Goal: Find specific page/section: Find specific page/section

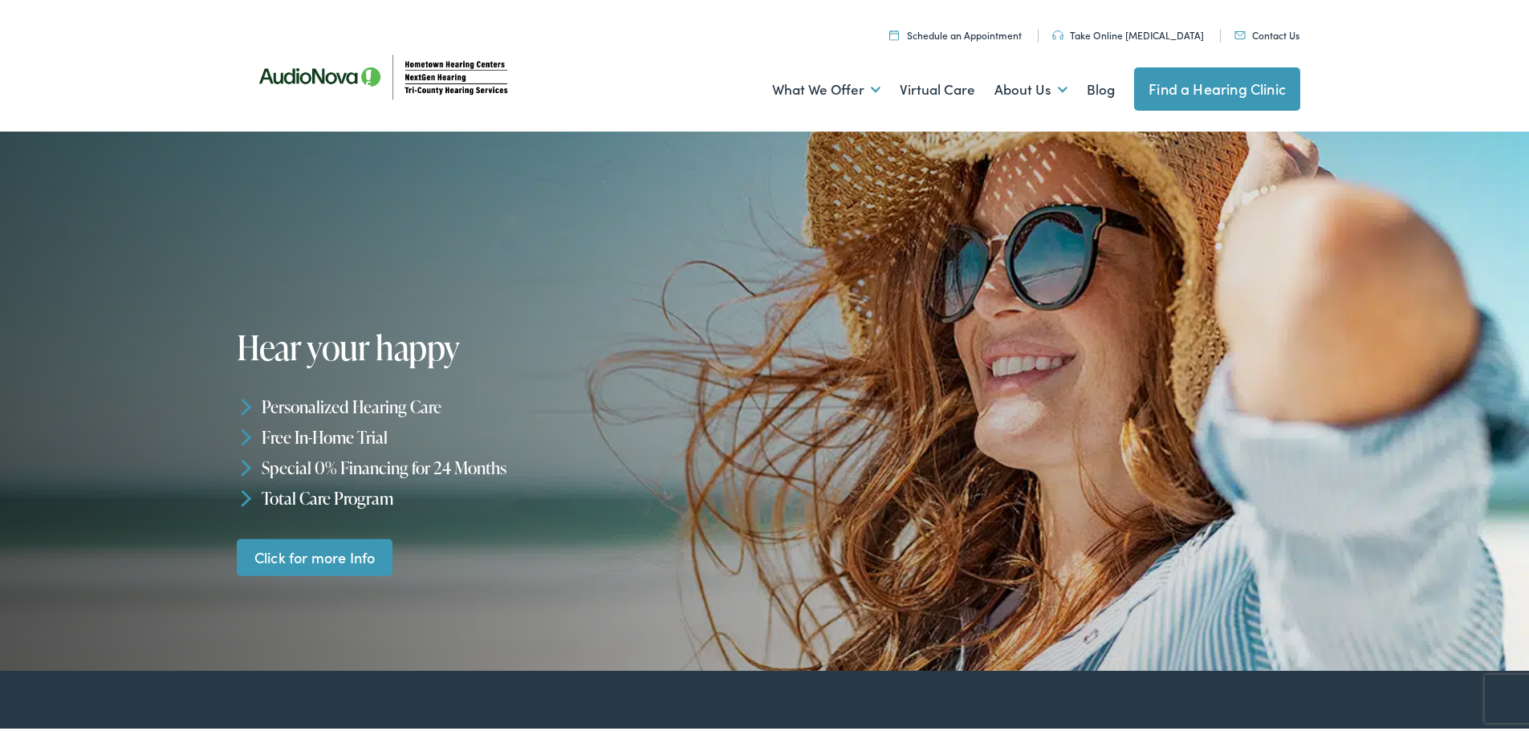
click at [1236, 79] on link "Find a Hearing Clinic" at bounding box center [1217, 85] width 166 height 43
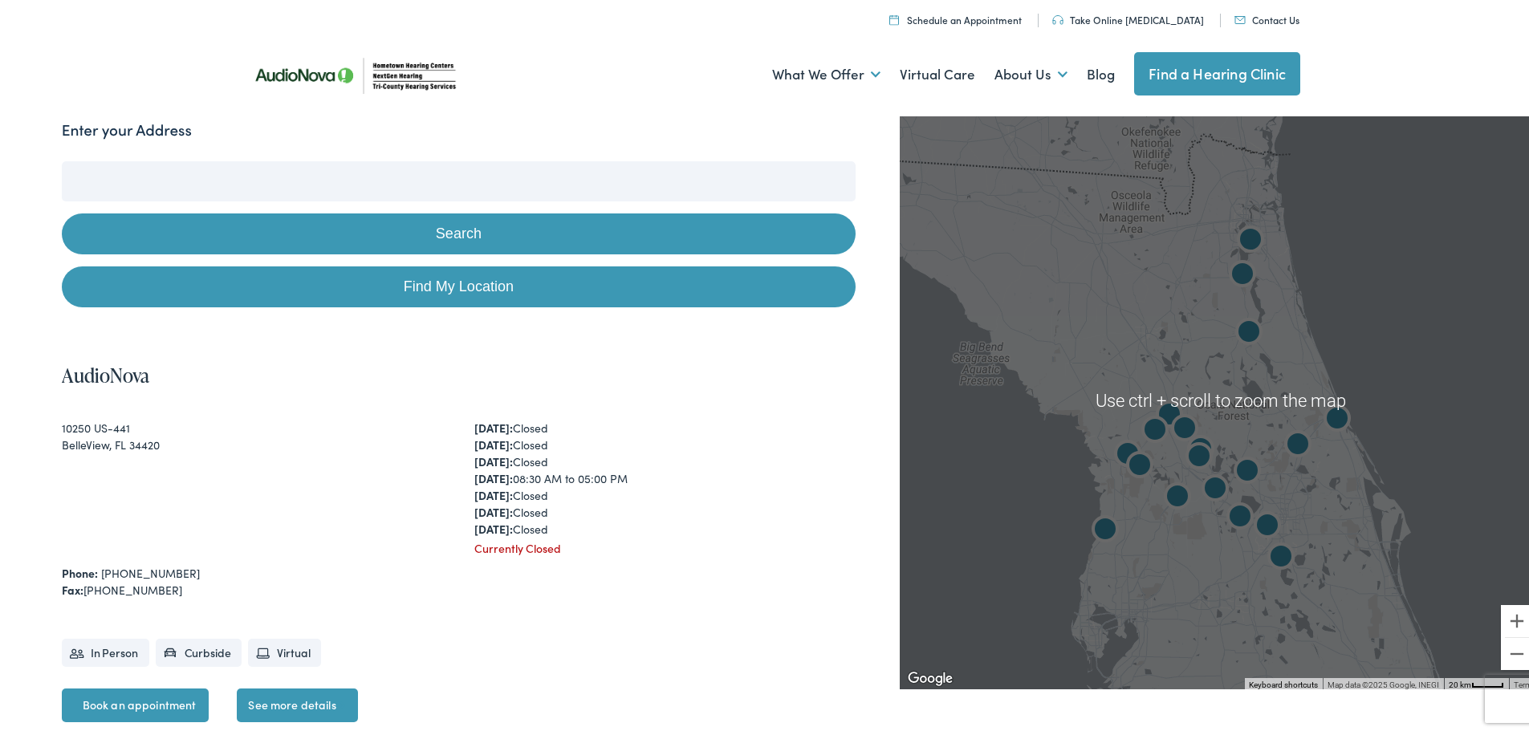
scroll to position [161, 0]
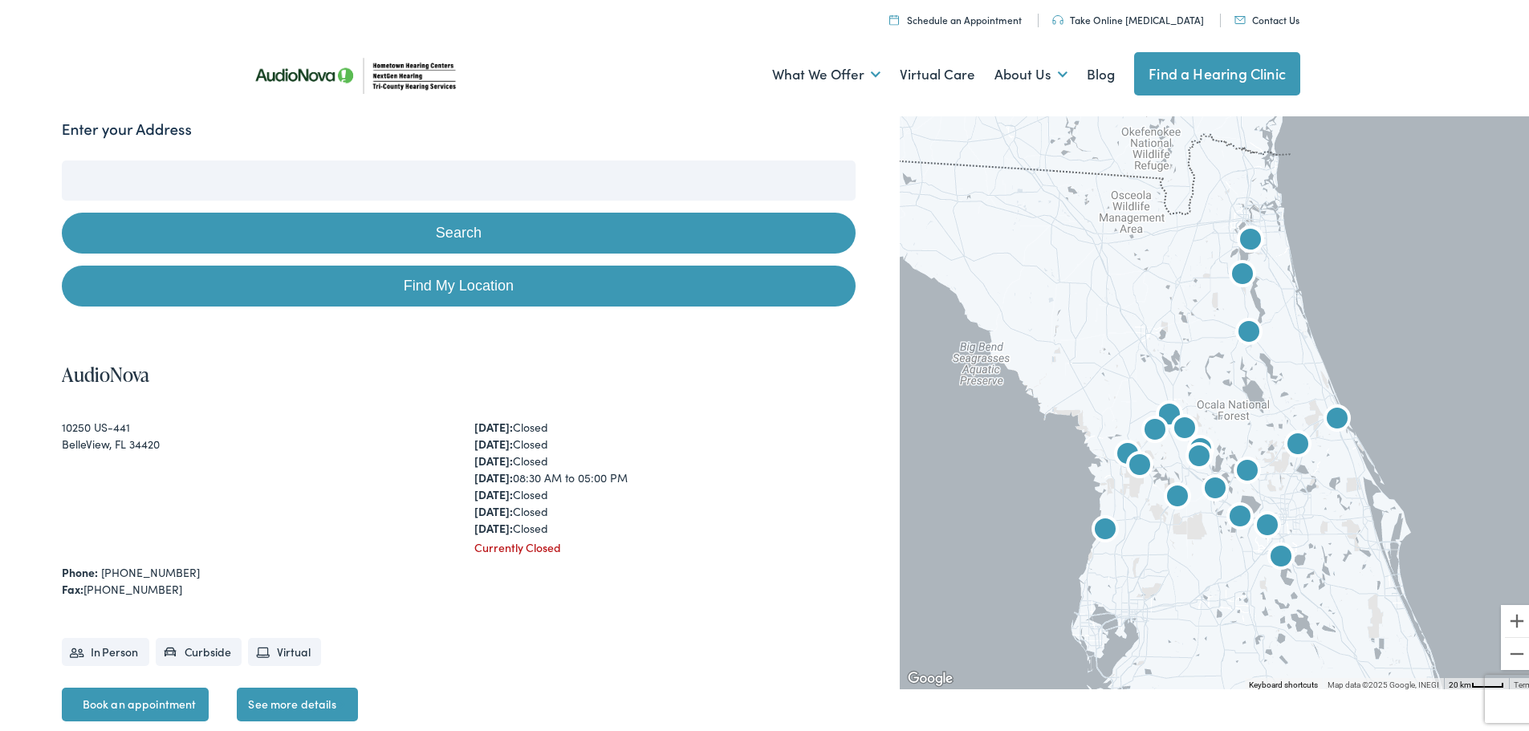
click at [455, 224] on button "Search" at bounding box center [459, 230] width 794 height 41
click at [1510, 614] on button "Zoom in" at bounding box center [1517, 618] width 32 height 32
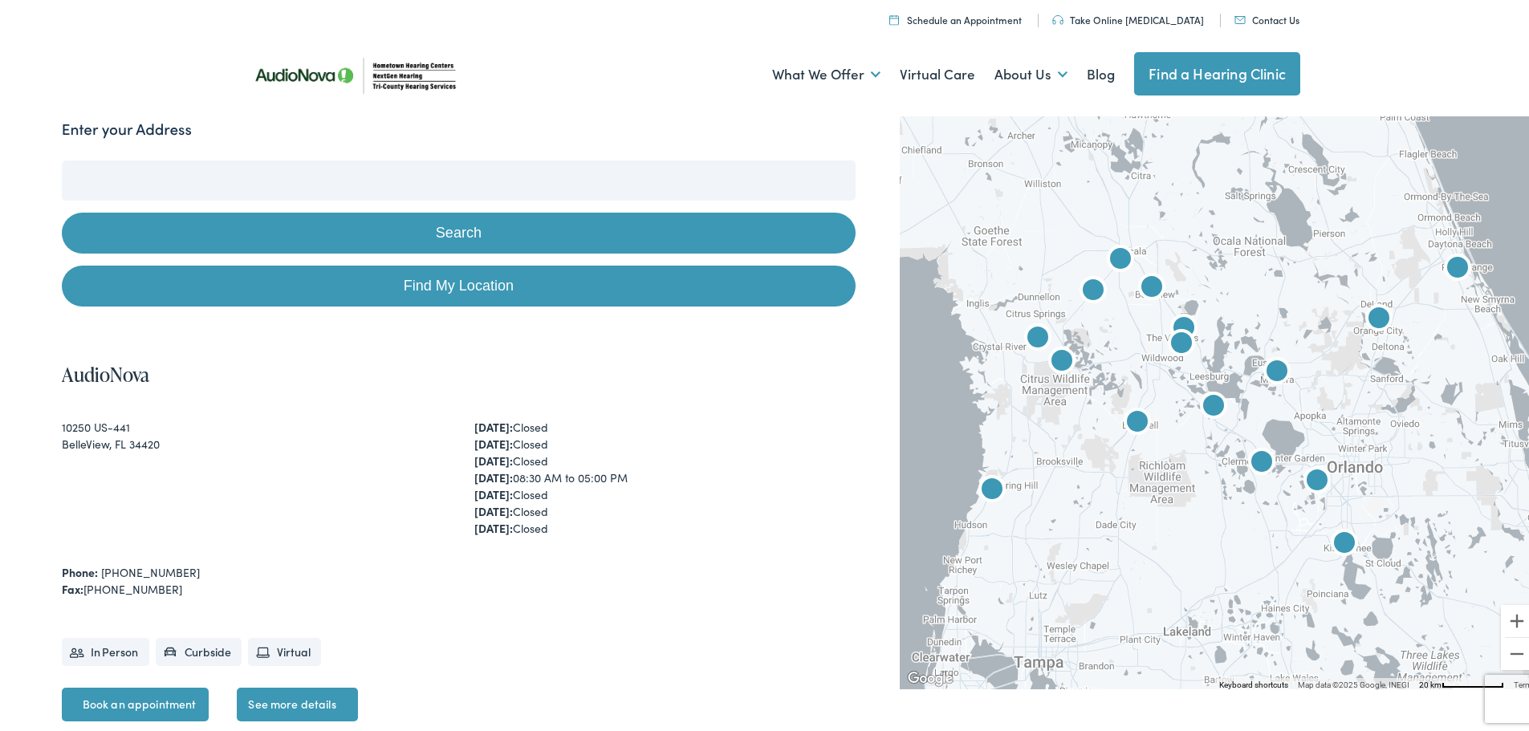
drag, startPoint x: 1042, startPoint y: 612, endPoint x: 1046, endPoint y: 436, distance: 176.6
click at [1046, 436] on div at bounding box center [1220, 397] width 641 height 578
click at [985, 482] on img "Tri-County Hearing Services by AudioNova" at bounding box center [991, 486] width 51 height 51
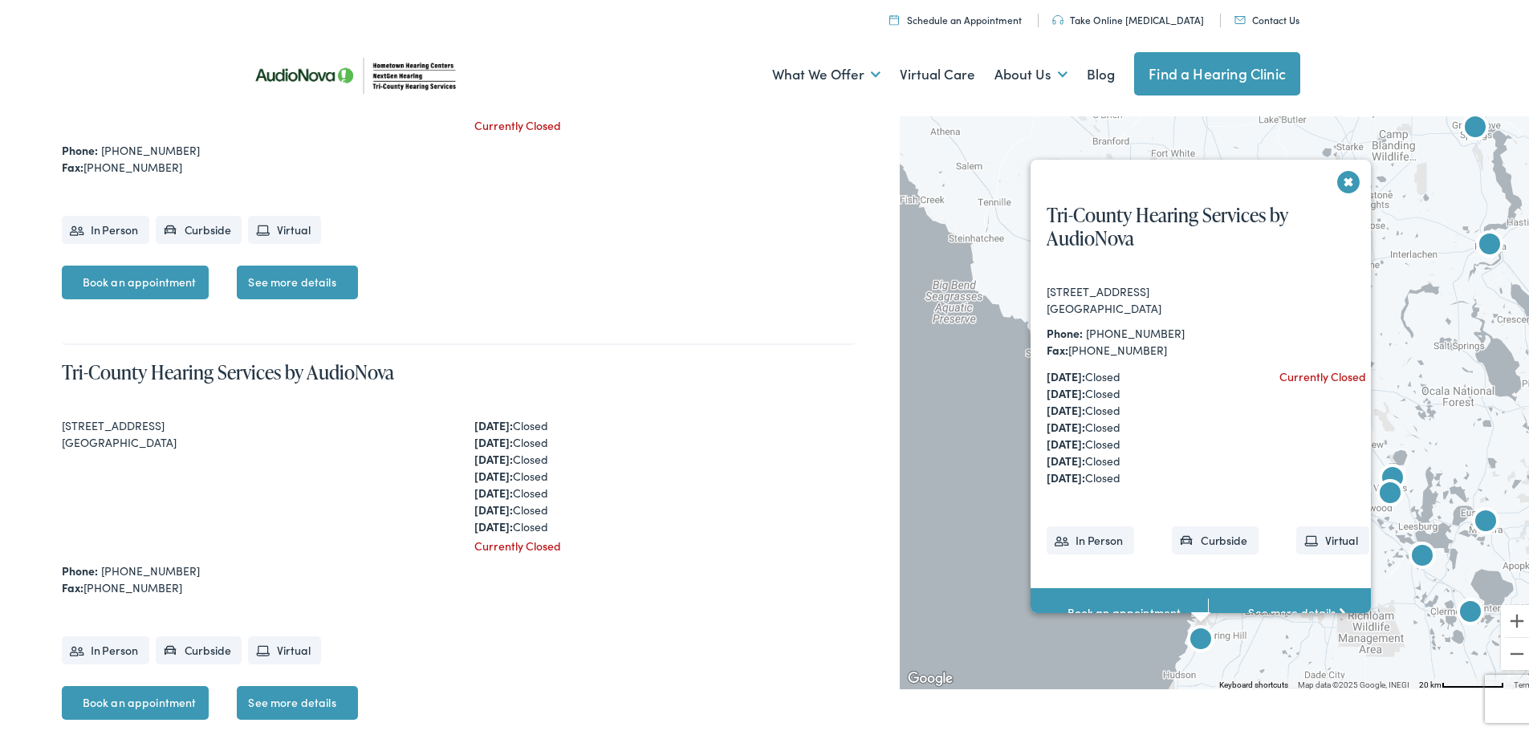
scroll to position [7087, 0]
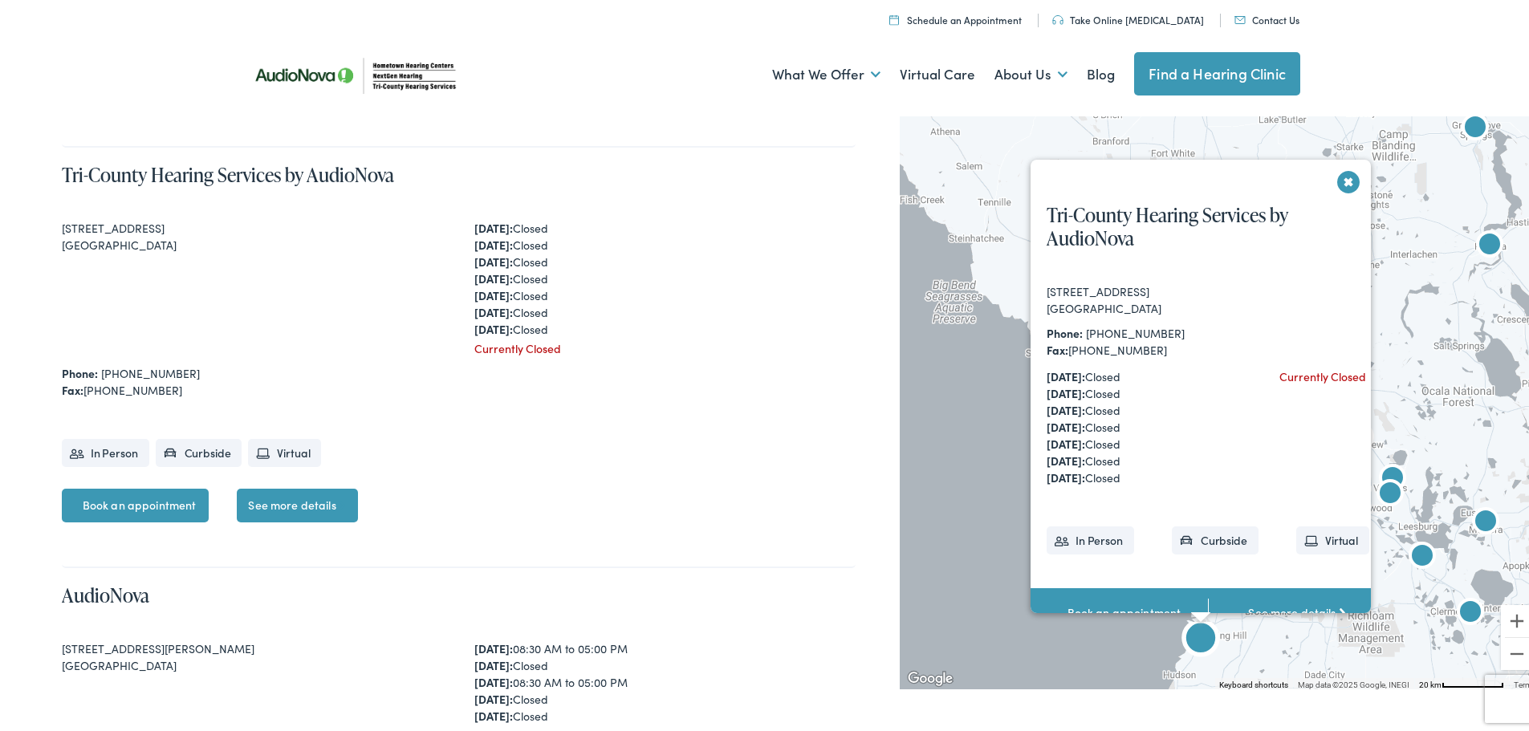
click at [311, 504] on link "See more details" at bounding box center [297, 503] width 120 height 34
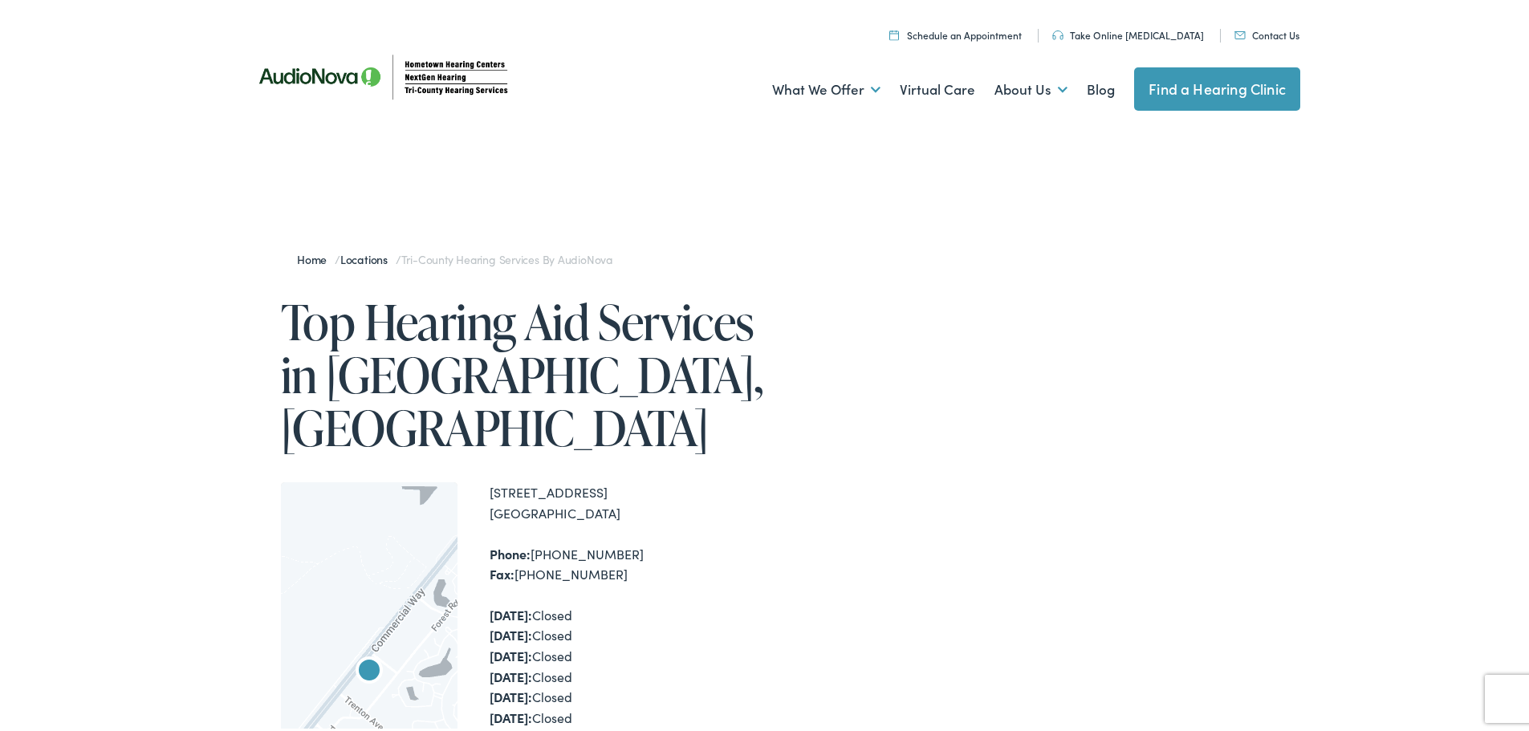
click at [361, 261] on link "Locations" at bounding box center [367, 256] width 55 height 16
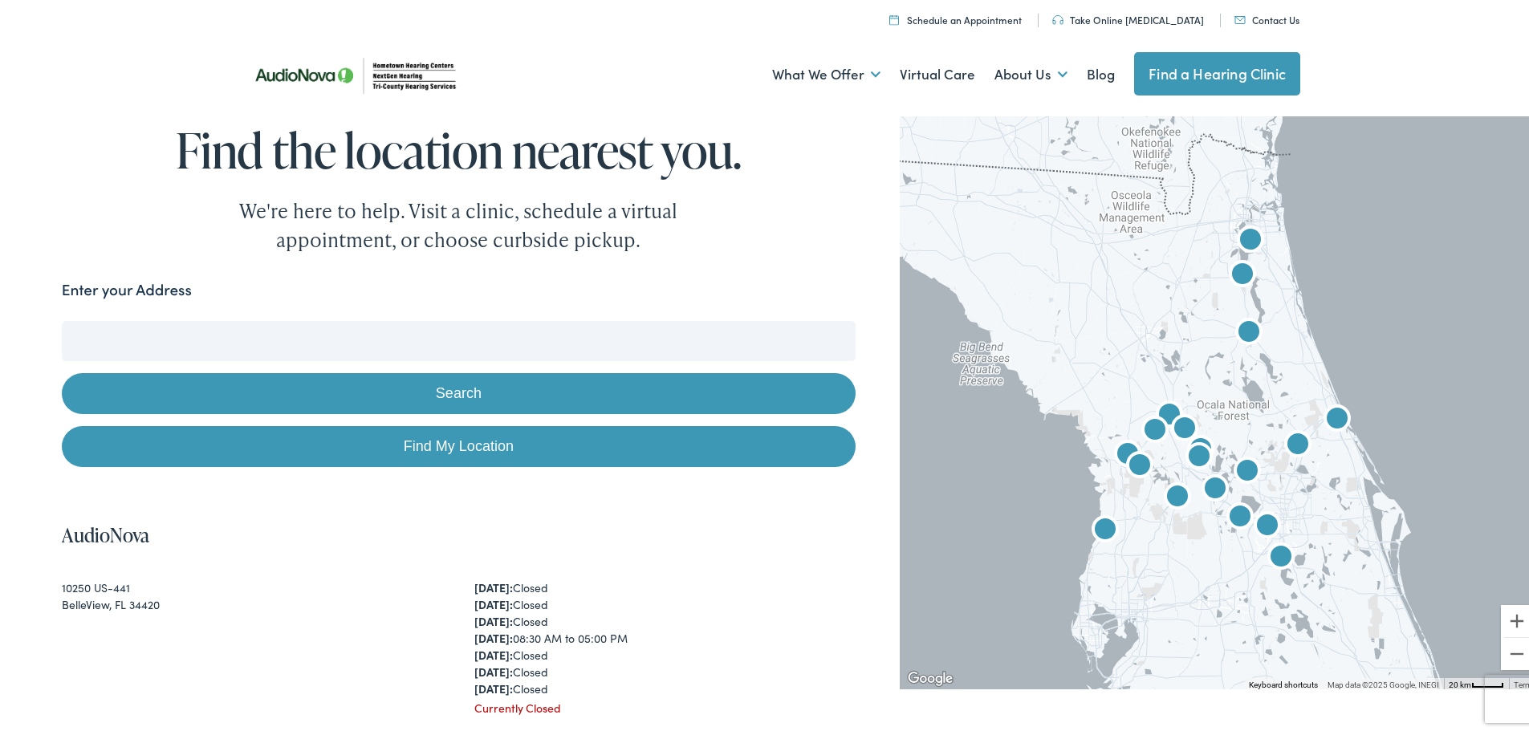
click at [283, 328] on input "Enter your Address" at bounding box center [459, 338] width 794 height 40
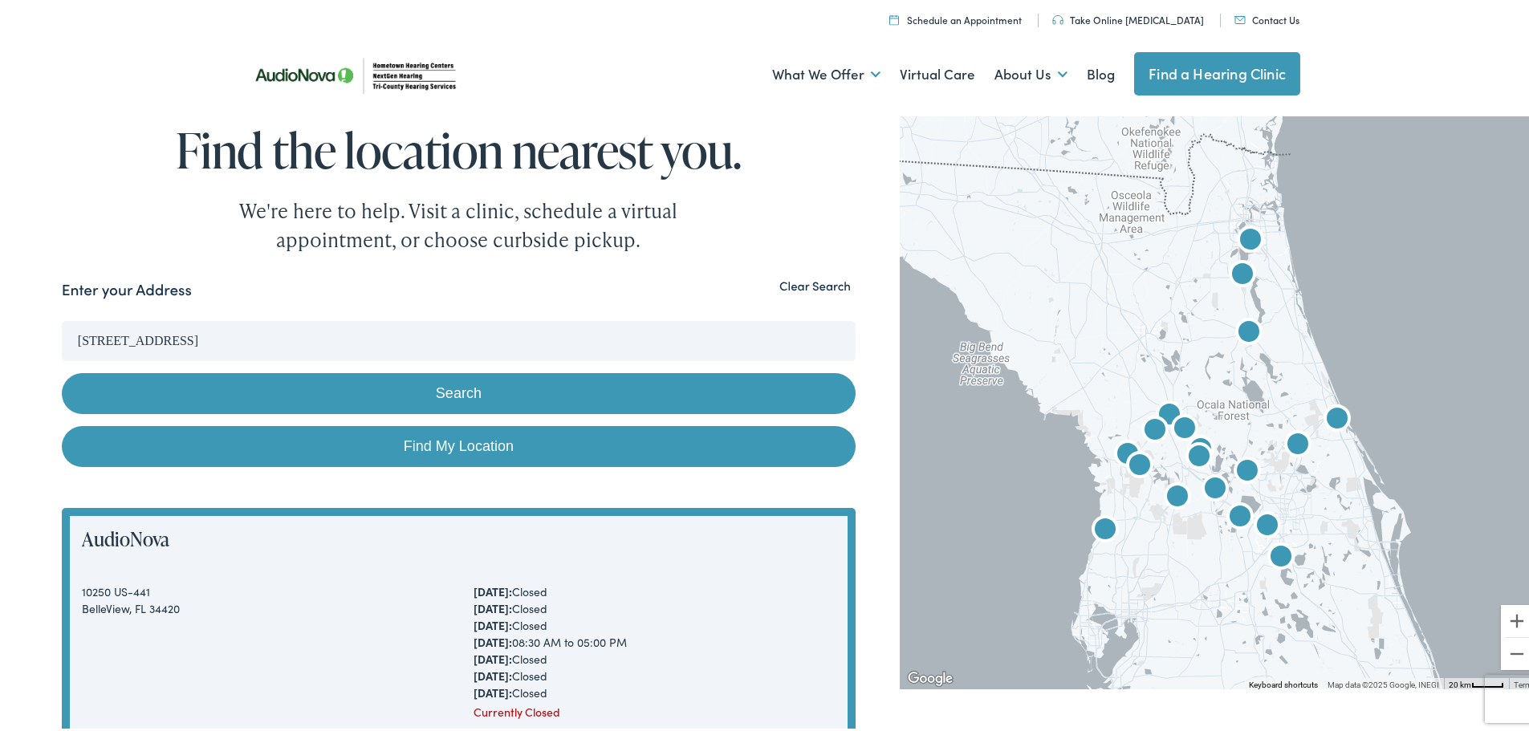
click at [459, 390] on button "Search" at bounding box center [459, 390] width 794 height 41
click at [456, 382] on button "Search" at bounding box center [459, 390] width 794 height 41
click at [480, 441] on link "Find My Location" at bounding box center [459, 443] width 794 height 41
type input "Brooksville, Florida"
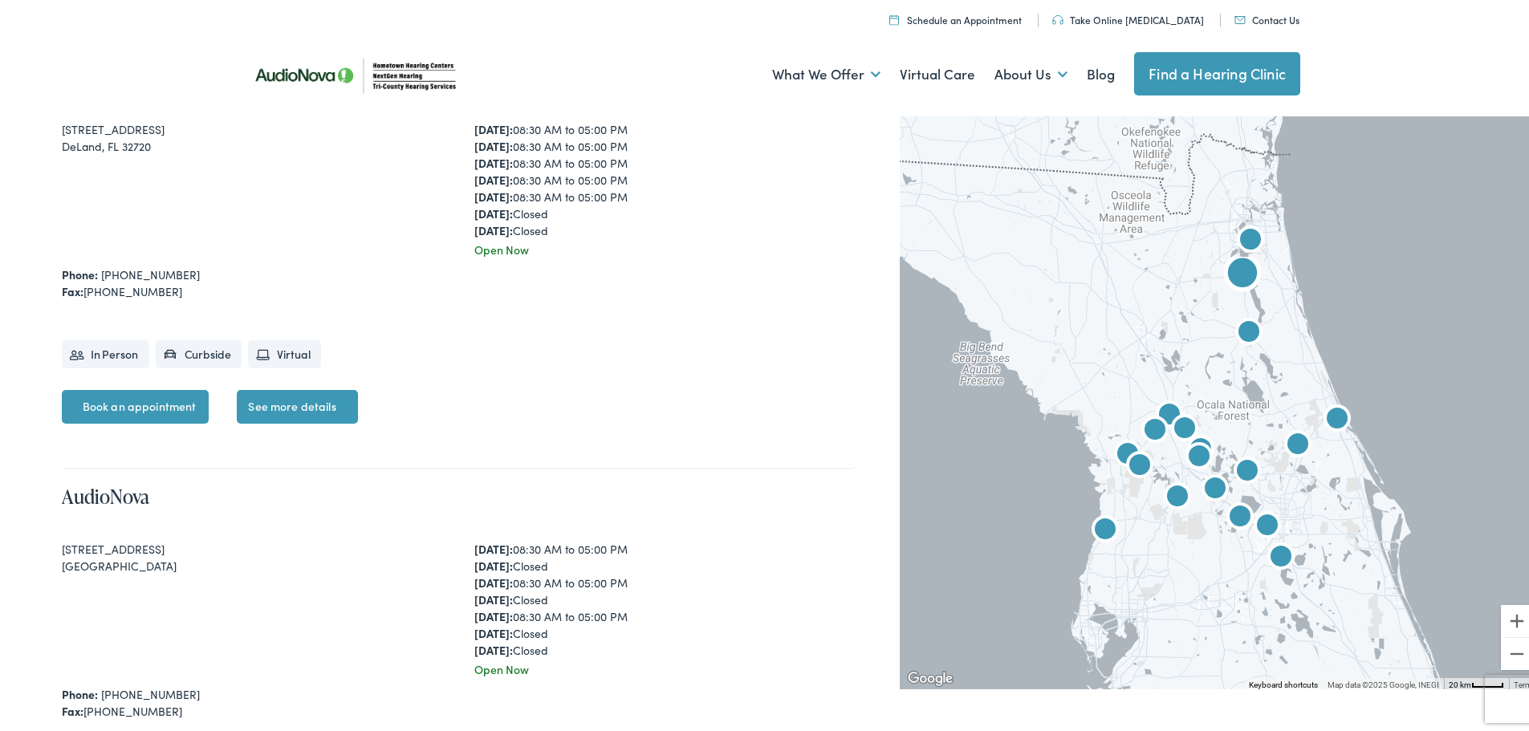
scroll to position [2167, 0]
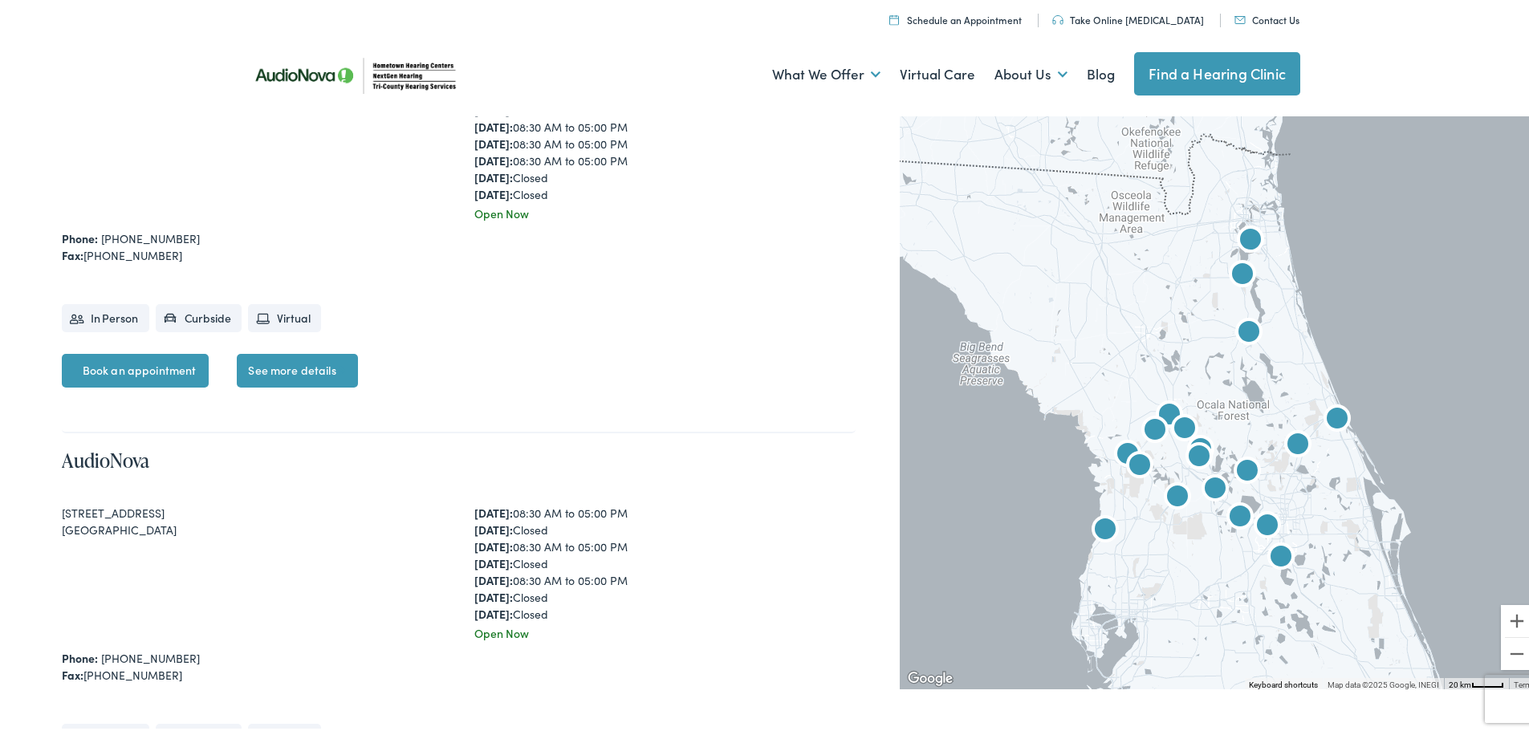
click at [1088, 526] on img "Tri-County Hearing Services by AudioNova" at bounding box center [1105, 527] width 51 height 51
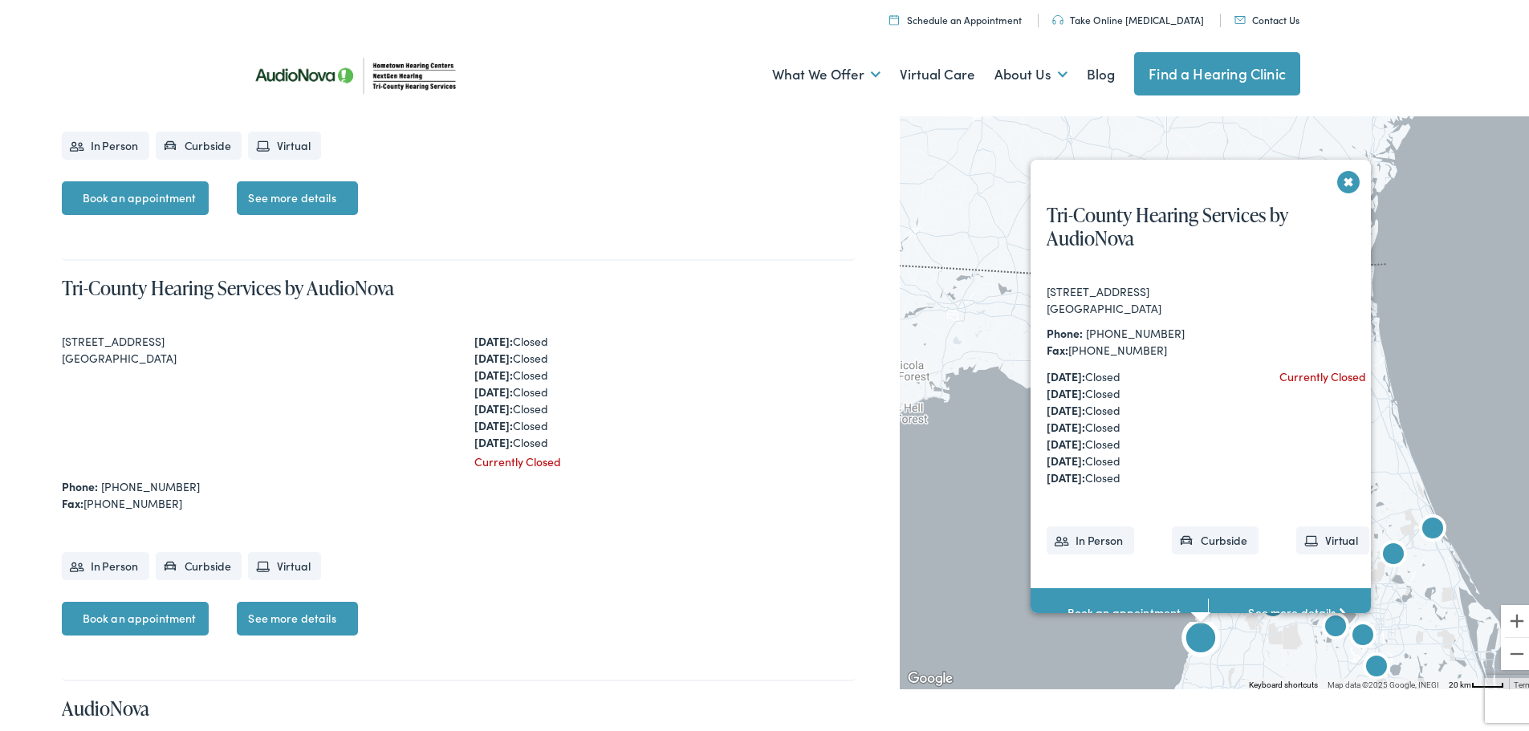
scroll to position [7077, 0]
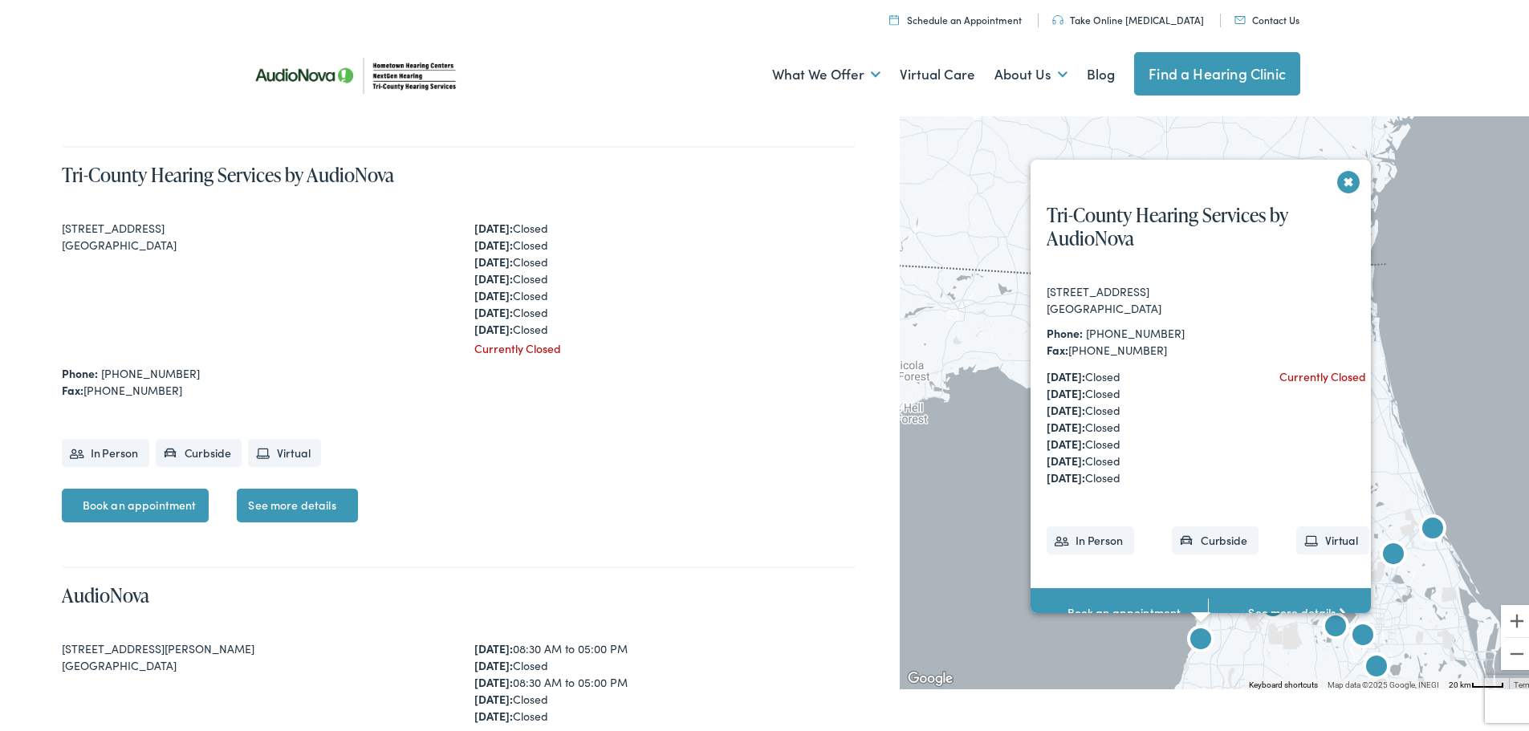
click at [1337, 177] on button "Close" at bounding box center [1349, 179] width 28 height 28
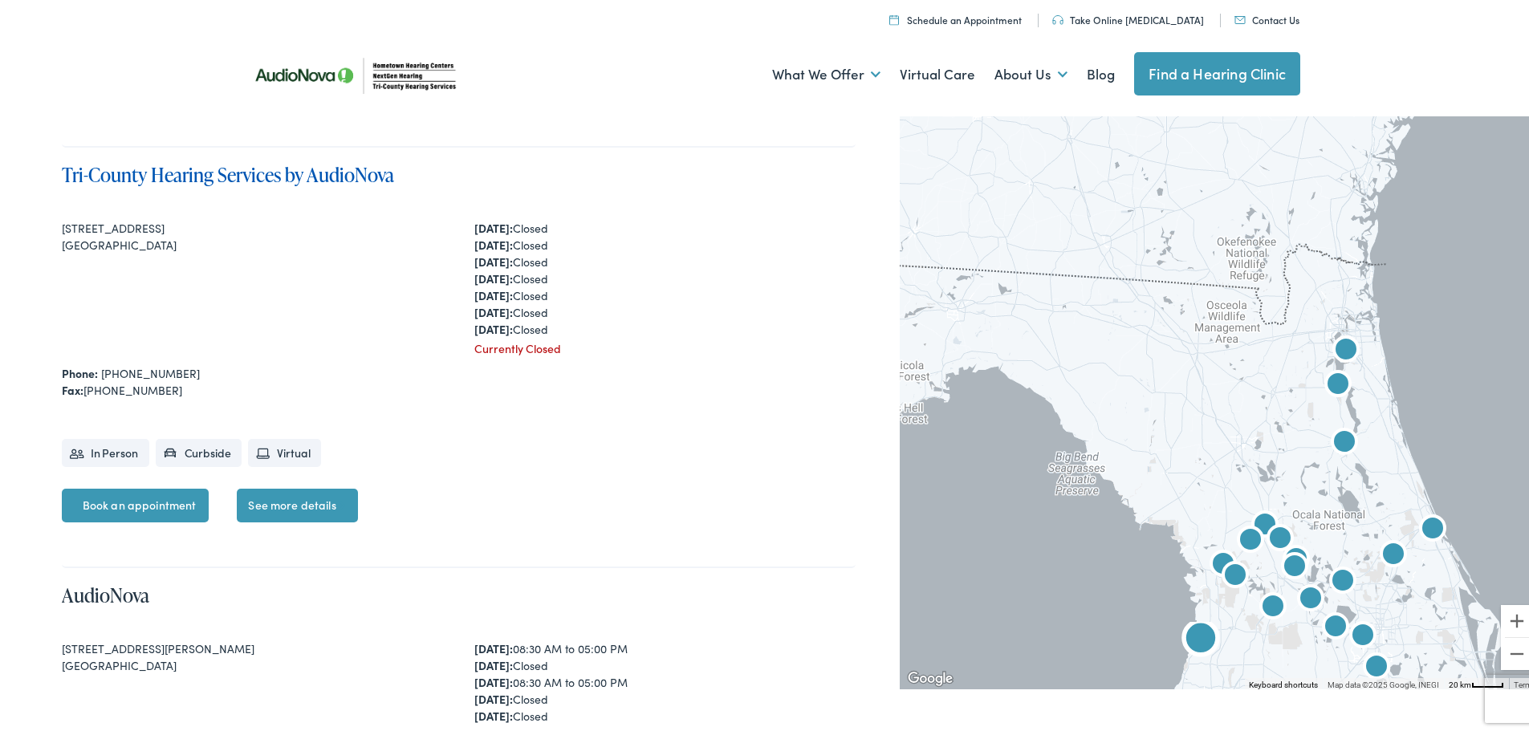
click at [290, 165] on link "Tri-County Hearing Services by AudioNova" at bounding box center [228, 171] width 332 height 26
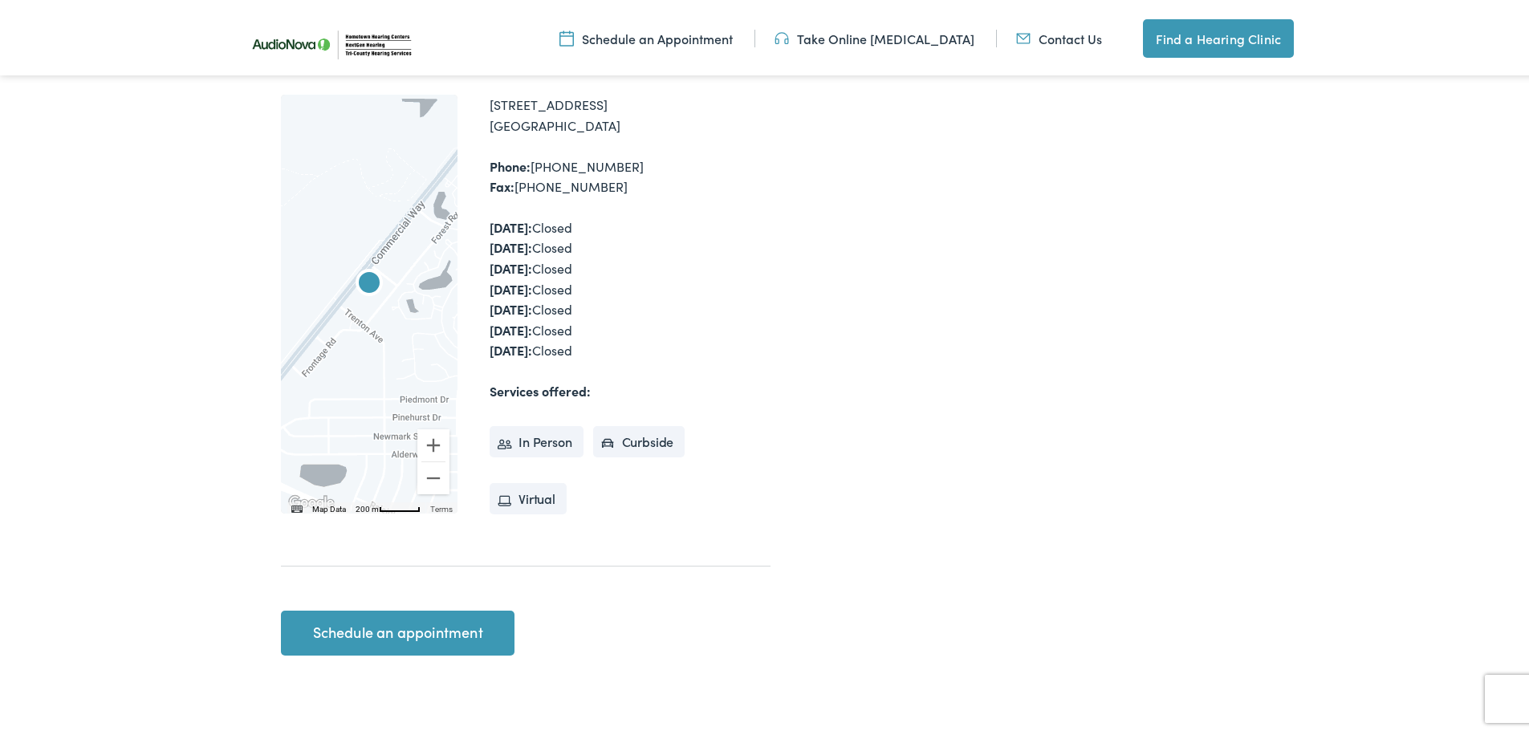
scroll to position [401, 0]
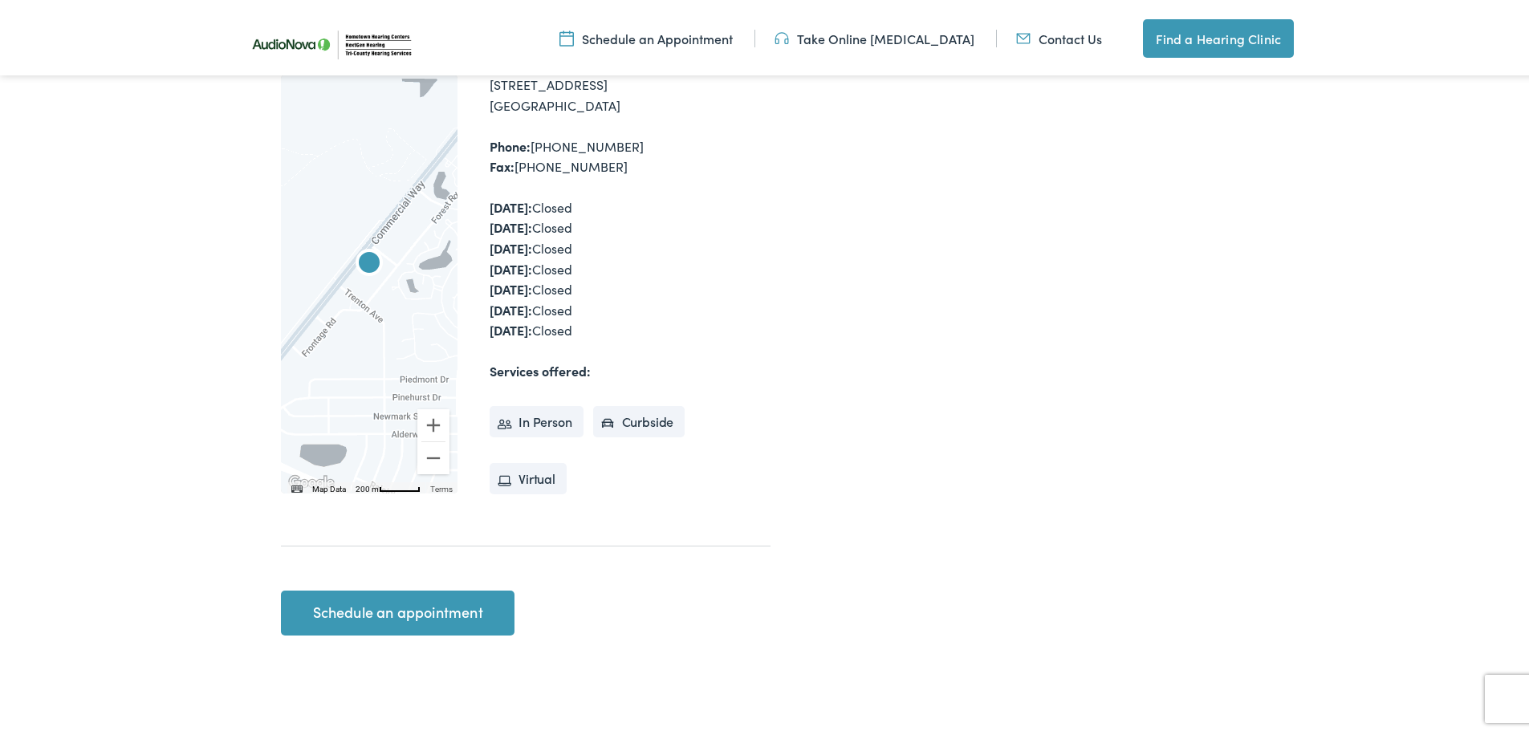
click at [1069, 32] on link "Contact Us" at bounding box center [1059, 35] width 86 height 18
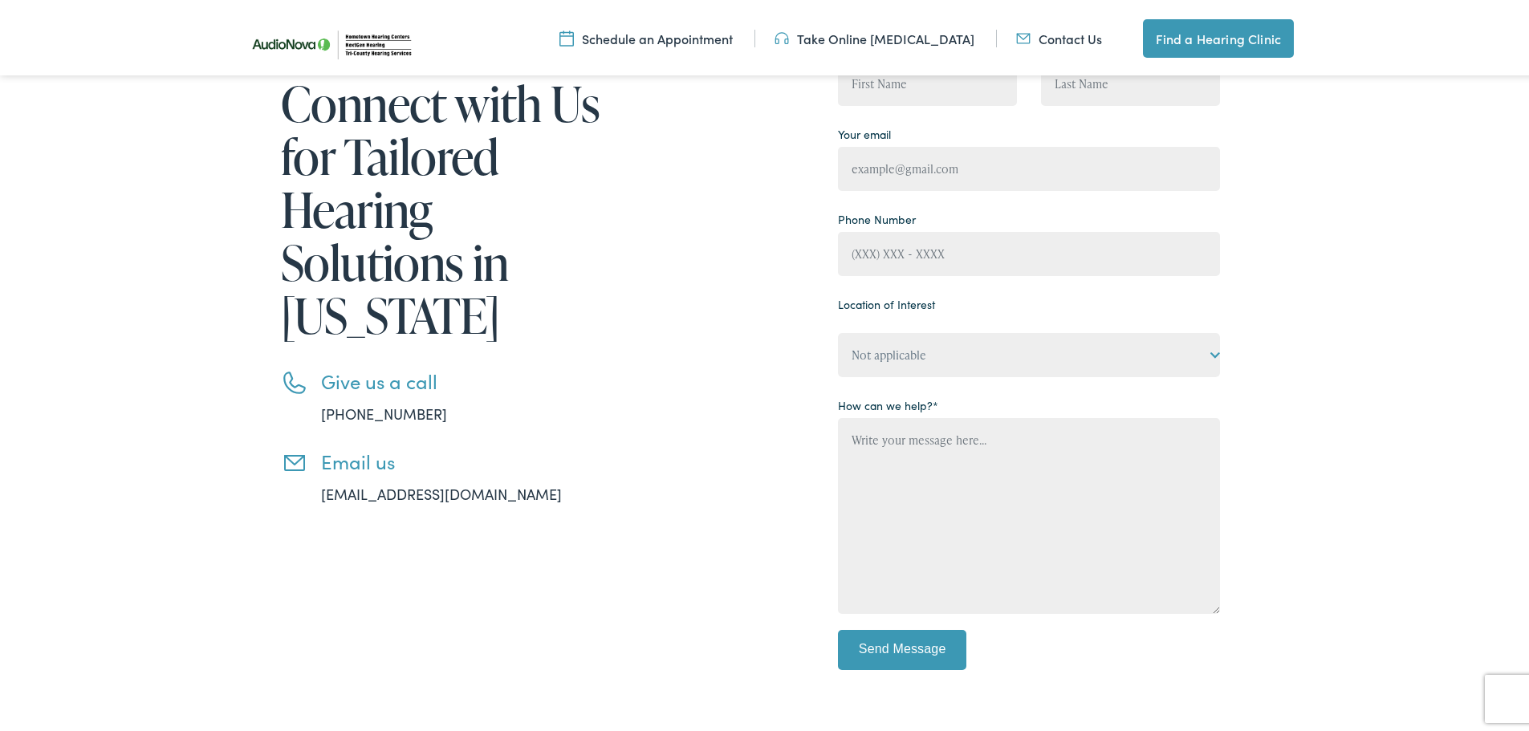
scroll to position [241, 0]
